Goal: Information Seeking & Learning: Check status

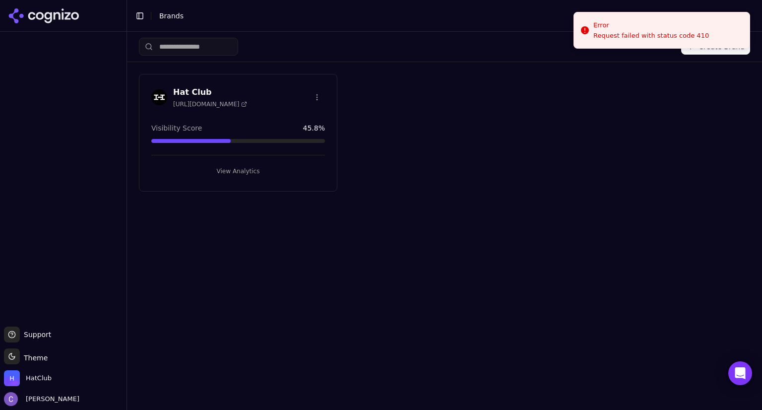
click at [267, 171] on button "View Analytics" at bounding box center [238, 171] width 174 height 16
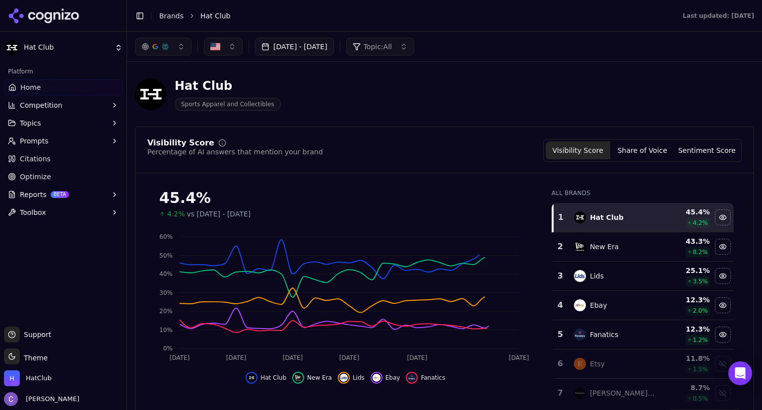
click at [334, 50] on button "[DATE] - [DATE]" at bounding box center [294, 47] width 79 height 18
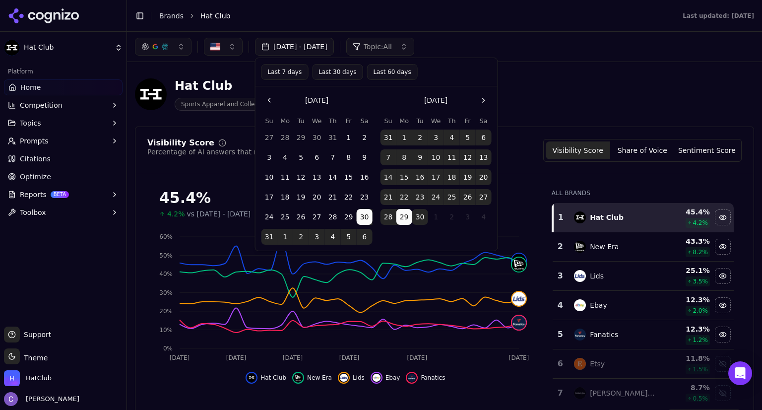
click at [334, 76] on button "Last 30 days" at bounding box center [337, 72] width 51 height 16
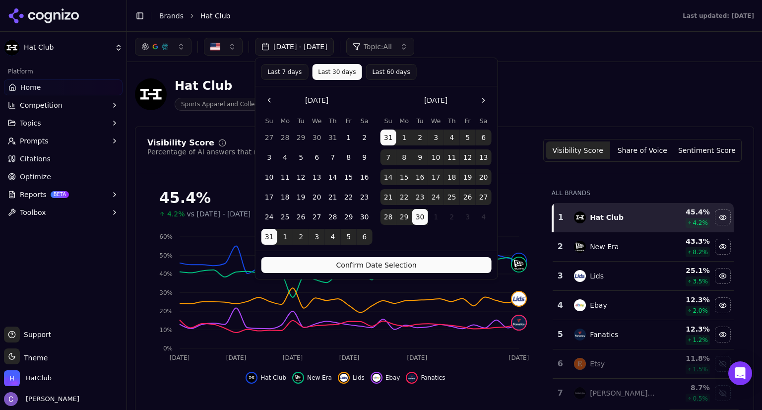
click at [437, 258] on button "Confirm Date Selection" at bounding box center [376, 265] width 230 height 16
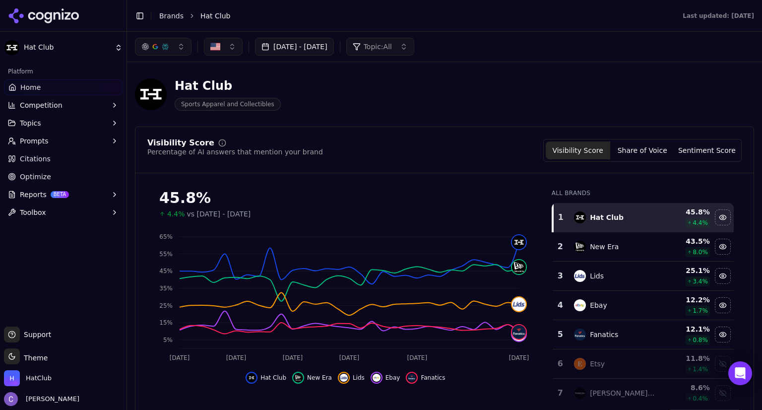
click at [184, 52] on button "button" at bounding box center [163, 47] width 57 height 18
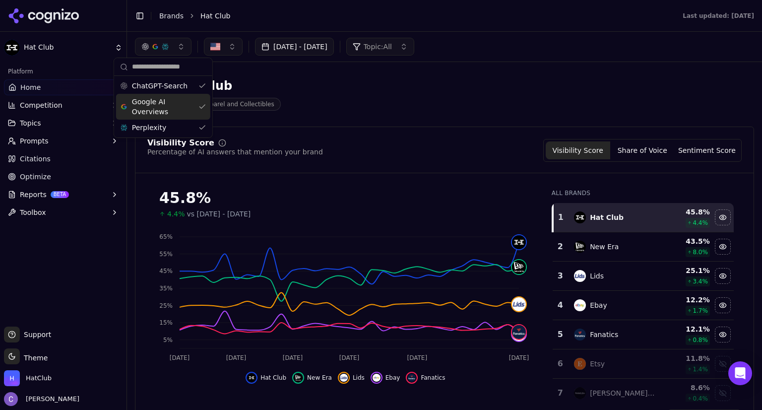
click at [203, 102] on div "Google AI Overviews" at bounding box center [163, 107] width 94 height 26
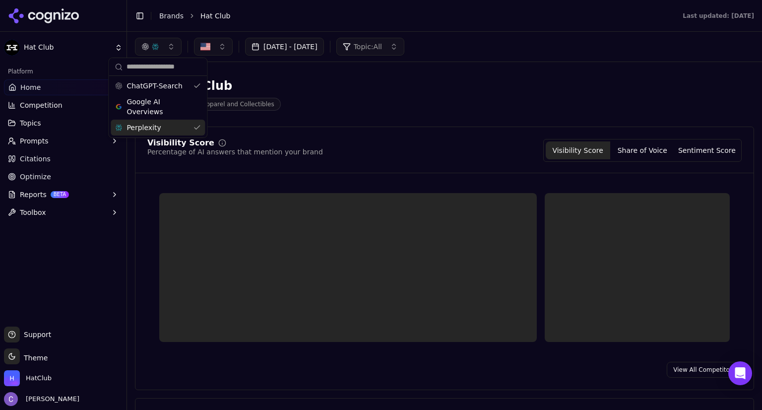
click at [196, 123] on div "Perplexity" at bounding box center [158, 127] width 94 height 16
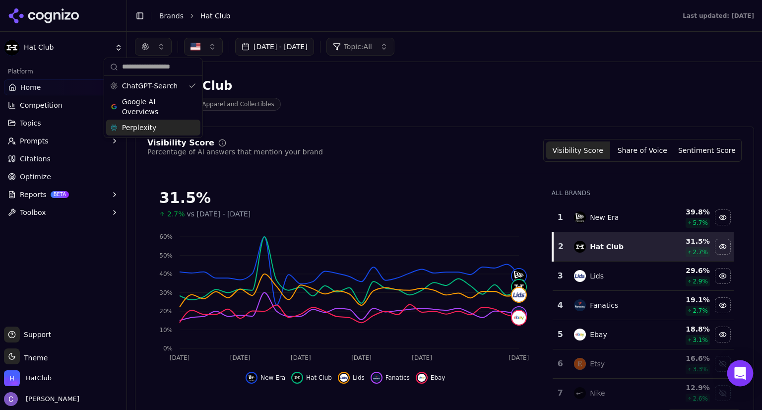
click at [739, 363] on div "Open Intercom Messenger" at bounding box center [740, 373] width 26 height 26
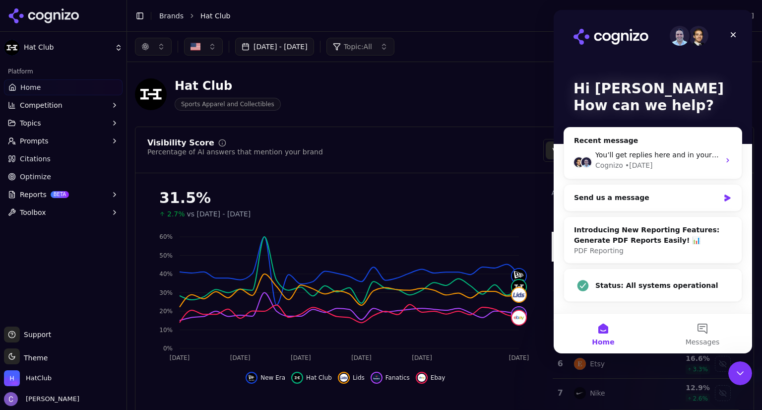
click at [476, 151] on div "Visibility Score Percentage of AI answers that mention your brand Visibility Sc…" at bounding box center [444, 150] width 594 height 23
click at [162, 47] on button "button" at bounding box center [153, 47] width 37 height 18
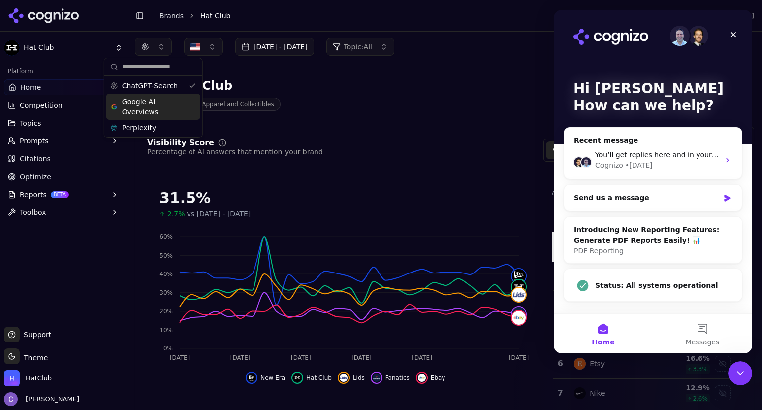
click at [186, 109] on div "Google AI Overviews" at bounding box center [153, 107] width 94 height 26
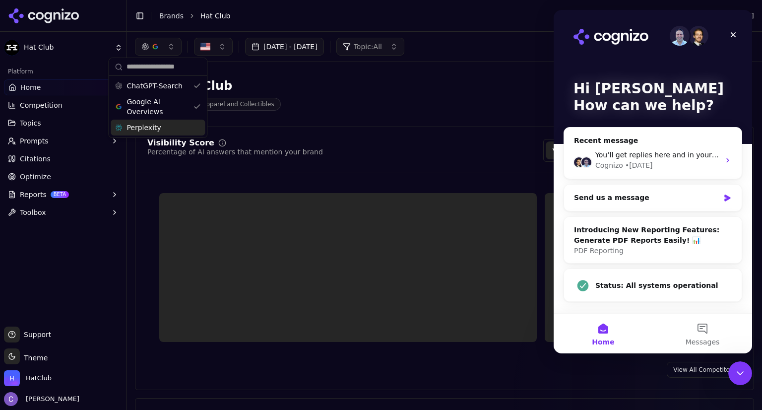
click at [194, 130] on div "Perplexity" at bounding box center [158, 127] width 94 height 16
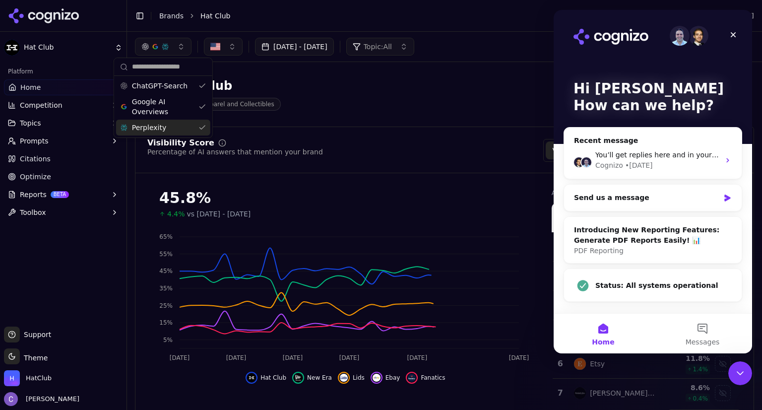
click at [412, 162] on div "Visibility Score Percentage of AI answers that mention your brand Visibility Sc…" at bounding box center [444, 156] width 618 height 34
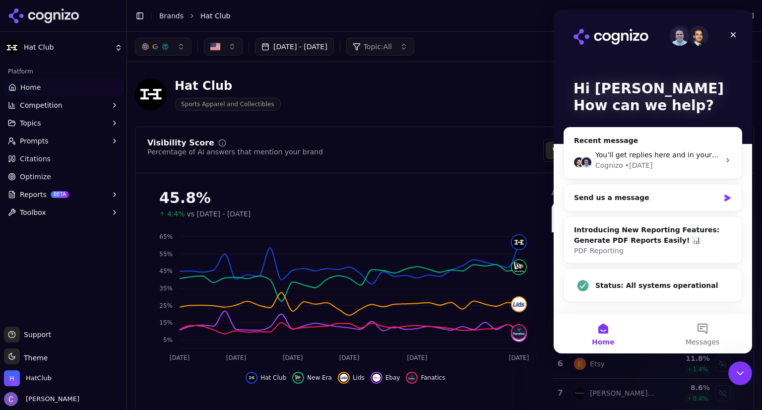
click at [453, 135] on div "Visibility Score Percentage of AI answers that mention your brand Visibility Sc…" at bounding box center [444, 281] width 619 height 311
